Goal: Use online tool/utility: Utilize a website feature to perform a specific function

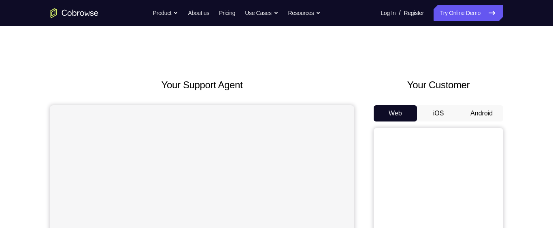
click at [474, 109] on button "Android" at bounding box center [481, 113] width 43 height 16
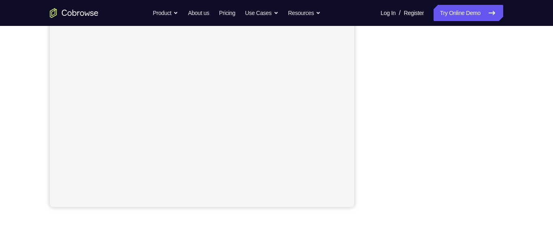
scroll to position [177, 0]
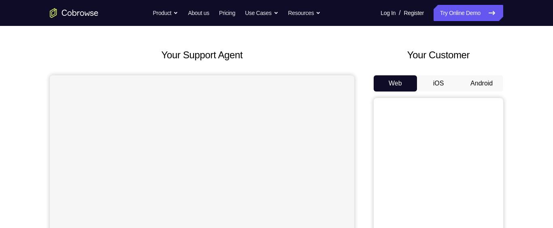
scroll to position [29, 0]
click at [478, 84] on button "Android" at bounding box center [481, 84] width 43 height 16
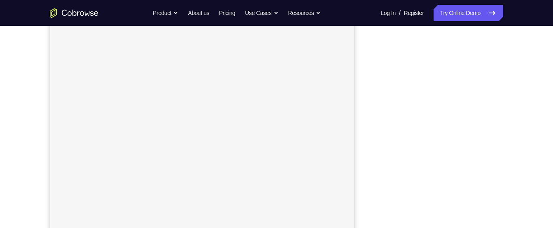
scroll to position [120, 0]
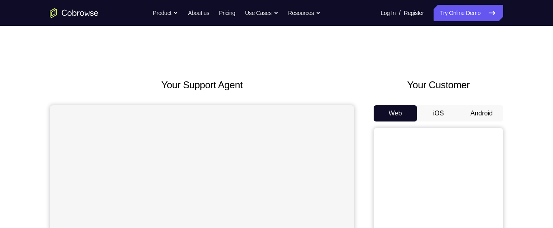
click at [482, 113] on button "Android" at bounding box center [481, 113] width 43 height 16
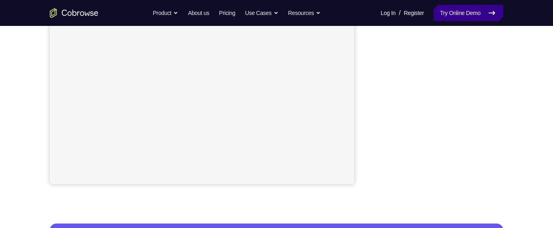
scroll to position [193, 0]
click at [495, 14] on icon at bounding box center [492, 13] width 10 height 10
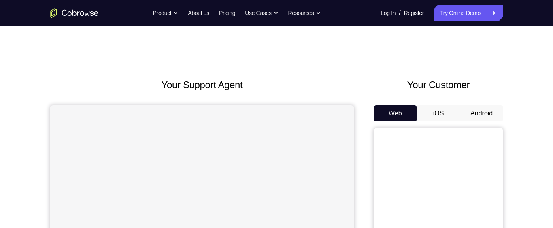
click at [483, 113] on button "Android" at bounding box center [481, 113] width 43 height 16
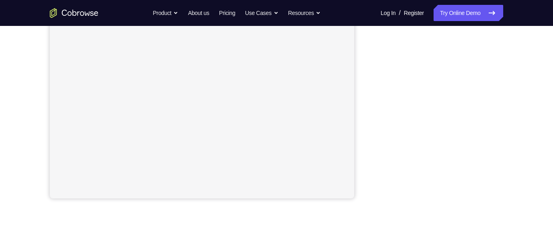
scroll to position [154, 0]
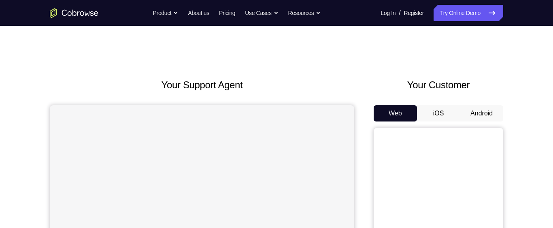
click at [395, 113] on button "Web" at bounding box center [395, 113] width 43 height 16
click at [484, 112] on button "Android" at bounding box center [481, 113] width 43 height 16
